Goal: Communication & Community: Answer question/provide support

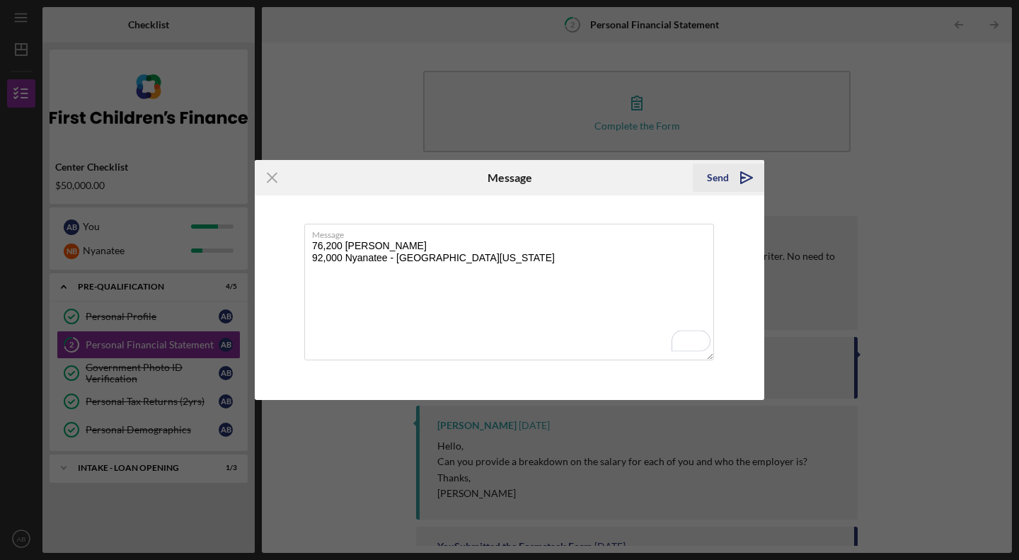
type textarea "76,200 [PERSON_NAME] 92,000 Nyanatee - [GEOGRAPHIC_DATA][US_STATE]"
click at [721, 174] on div "Send" at bounding box center [718, 178] width 22 height 28
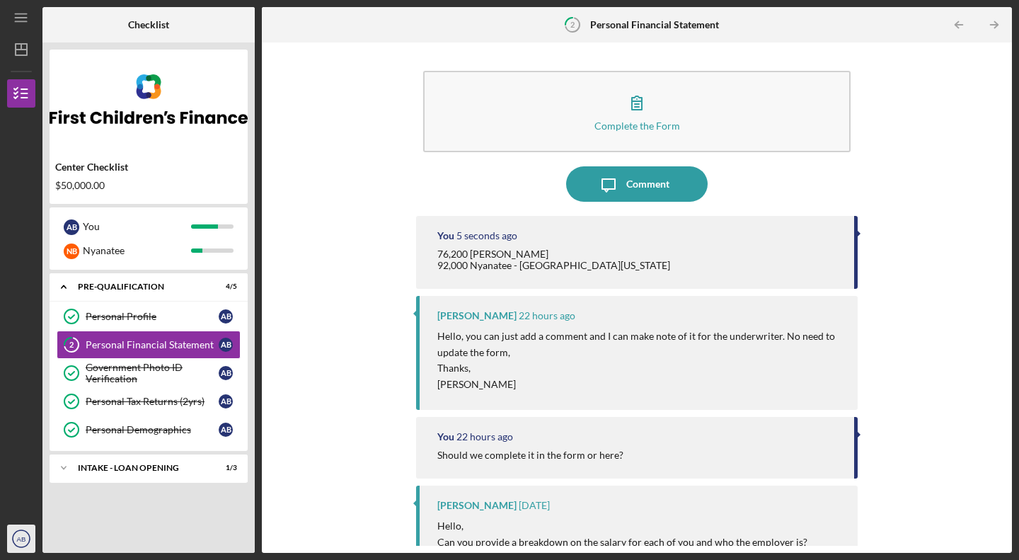
click at [14, 545] on icon "AB" at bounding box center [21, 538] width 28 height 35
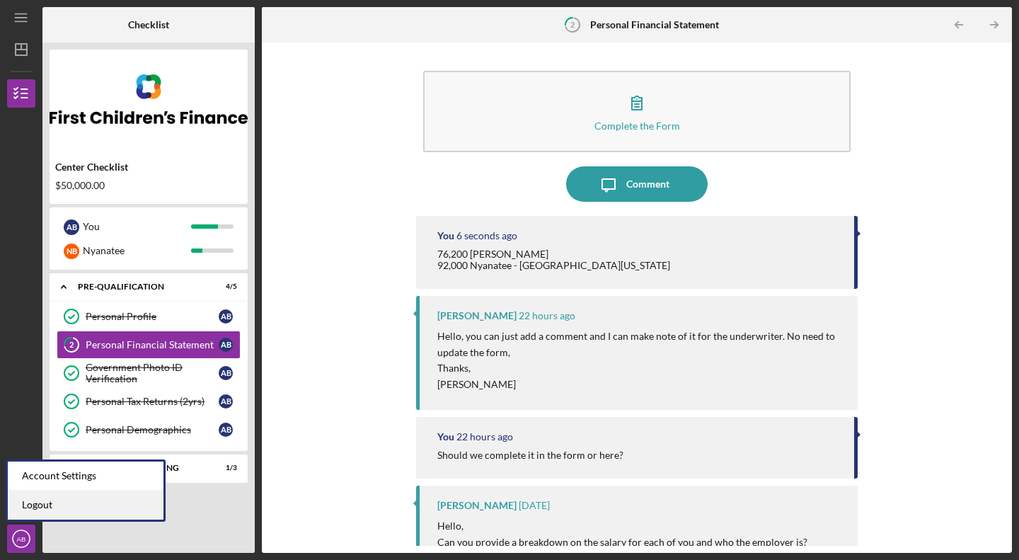
click at [51, 510] on link "Logout" at bounding box center [86, 505] width 156 height 29
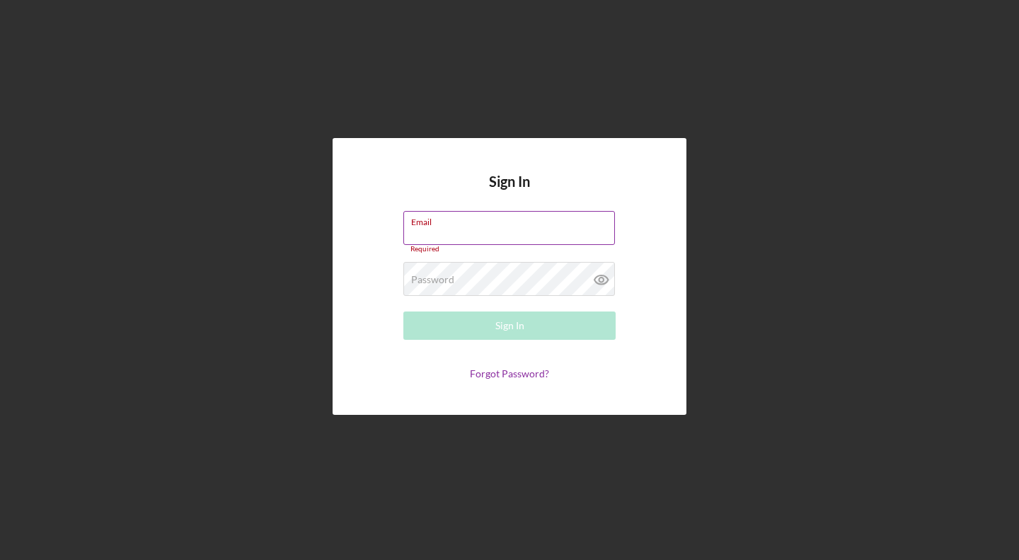
type input "[EMAIL_ADDRESS][DOMAIN_NAME]"
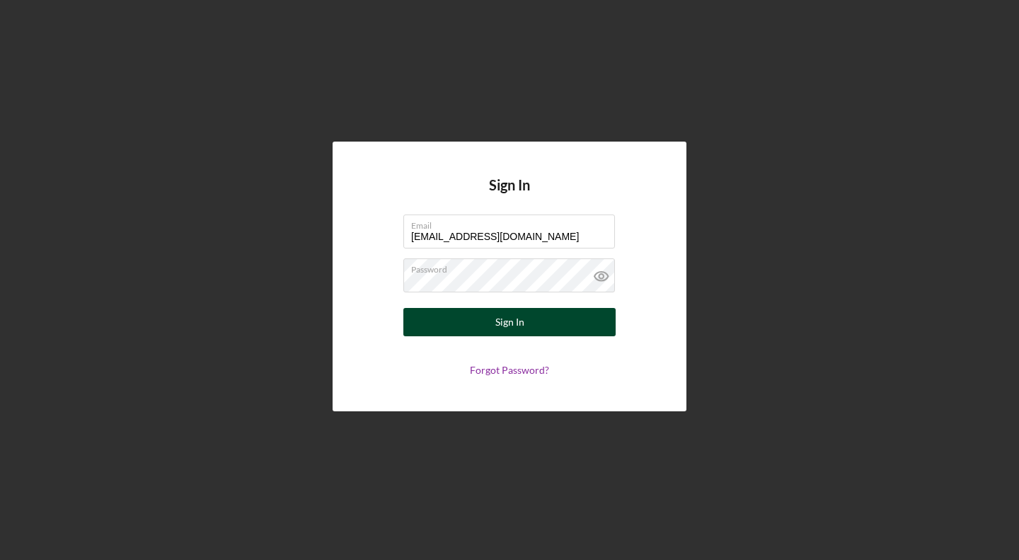
click at [515, 326] on div "Sign In" at bounding box center [510, 322] width 29 height 28
